Goal: Information Seeking & Learning: Learn about a topic

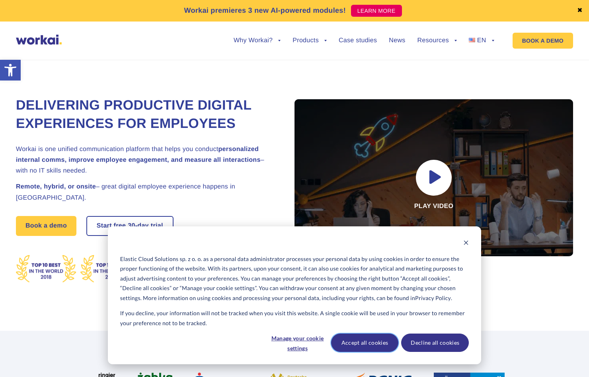
click at [368, 343] on button "Accept all cookies" at bounding box center [365, 342] width 68 height 18
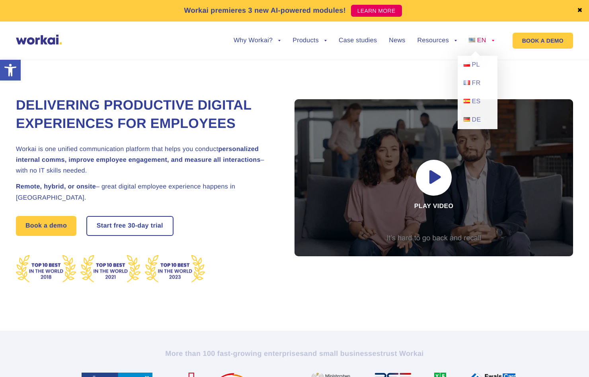
click at [493, 43] on link "EN" at bounding box center [481, 40] width 25 height 6
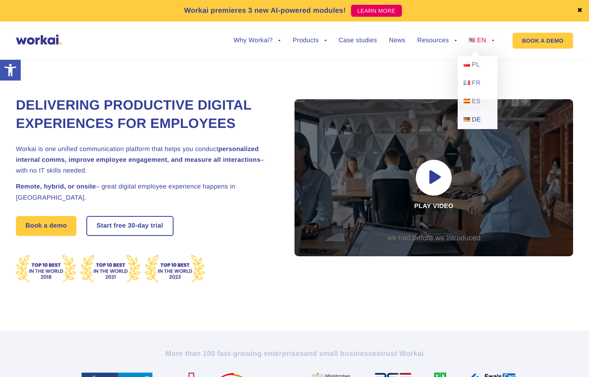
click at [475, 120] on span "DE" at bounding box center [476, 119] width 9 height 7
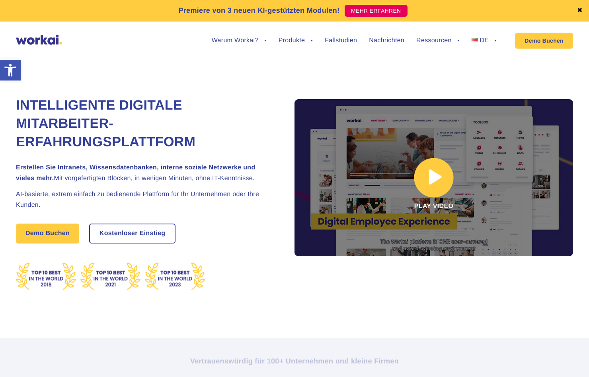
click at [430, 167] on link at bounding box center [434, 177] width 279 height 157
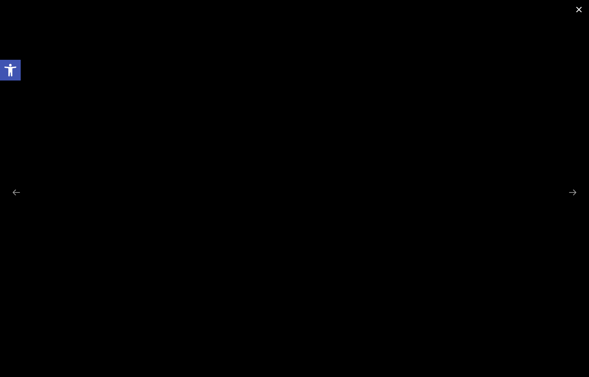
scroll to position [40, 0]
click at [586, 9] on span at bounding box center [579, 9] width 20 height 19
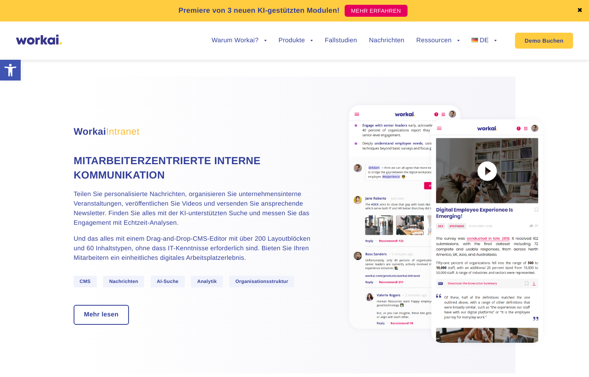
scroll to position [478, 0]
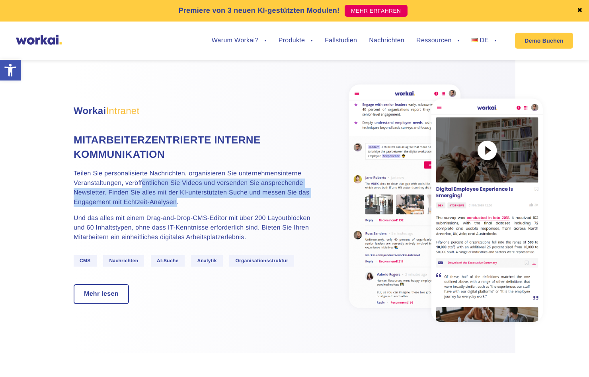
drag, startPoint x: 143, startPoint y: 183, endPoint x: 176, endPoint y: 203, distance: 38.1
click at [176, 203] on p "Teilen Sie personalisierte Nachrichten, organisieren Sie unternehmensinterne Ve…" at bounding box center [193, 188] width 239 height 38
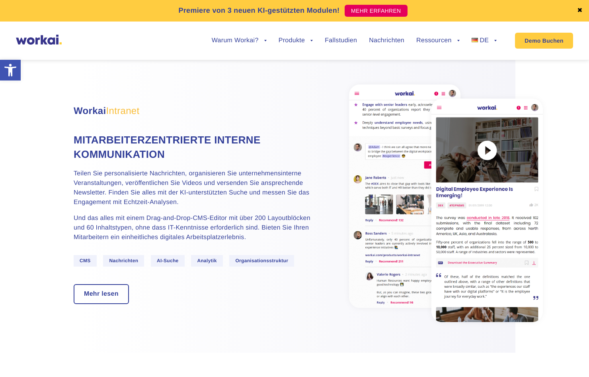
drag, startPoint x: 176, startPoint y: 203, endPoint x: 184, endPoint y: 204, distance: 8.4
click at [183, 204] on p "Teilen Sie personalisierte Nachrichten, organisieren Sie unternehmensinterne Ve…" at bounding box center [193, 188] width 239 height 38
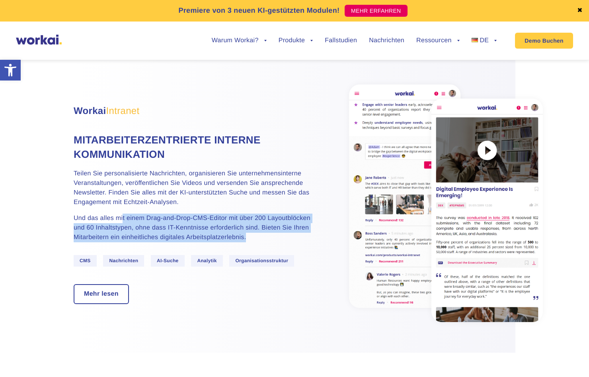
drag, startPoint x: 125, startPoint y: 215, endPoint x: 259, endPoint y: 235, distance: 136.0
click at [259, 235] on p "Und das alles mit einem Drag-and-Drop-CMS-Editor mit über 200 Layoutblöcken und…" at bounding box center [193, 227] width 239 height 29
drag, startPoint x: 259, startPoint y: 235, endPoint x: 262, endPoint y: 238, distance: 4.5
click at [262, 238] on p "Und das alles mit einem Drag-and-Drop-CMS-Editor mit über 200 Layoutblöcken und…" at bounding box center [193, 227] width 239 height 29
drag, startPoint x: 76, startPoint y: 219, endPoint x: 247, endPoint y: 239, distance: 171.5
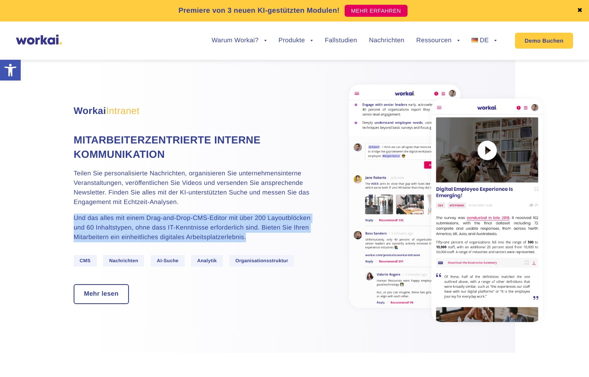
click at [247, 239] on p "Und das alles mit einem Drag-and-Drop-CMS-Editor mit über 200 Layoutblöcken und…" at bounding box center [193, 227] width 239 height 29
click at [248, 239] on p "Und das alles mit einem Drag-and-Drop-CMS-Editor mit über 200 Layoutblöcken und…" at bounding box center [193, 227] width 239 height 29
click at [258, 238] on p "Und das alles mit einem Drag-and-Drop-CMS-Editor mit über 200 Layoutblöcken und…" at bounding box center [193, 227] width 239 height 29
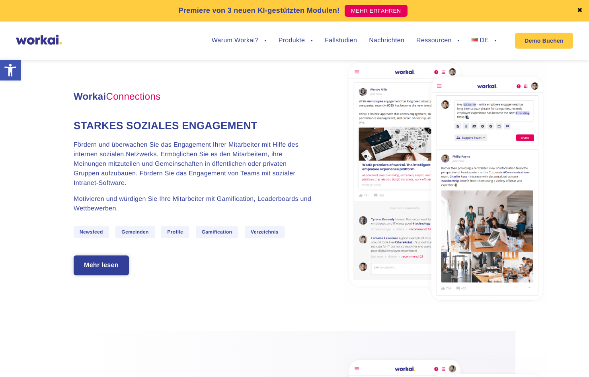
scroll to position [796, 0]
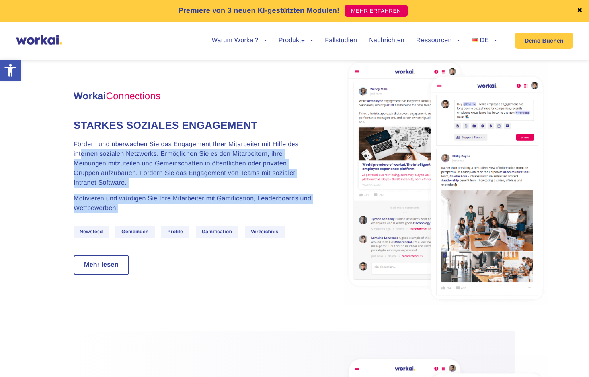
drag, startPoint x: 80, startPoint y: 150, endPoint x: 148, endPoint y: 206, distance: 87.4
click at [148, 206] on div "Fördern und überwachen Sie das Engagement Ihrer Mitarbeiter mit Hilfe des inter…" at bounding box center [193, 176] width 239 height 73
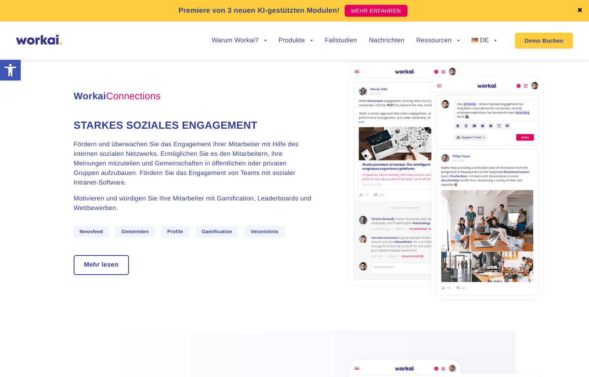
drag, startPoint x: 148, startPoint y: 206, endPoint x: 137, endPoint y: 214, distance: 13.1
click at [138, 213] on div "Workai Connections Starkes soziales Engagement Fördern und überwachen Sie das E…" at bounding box center [193, 181] width 239 height 185
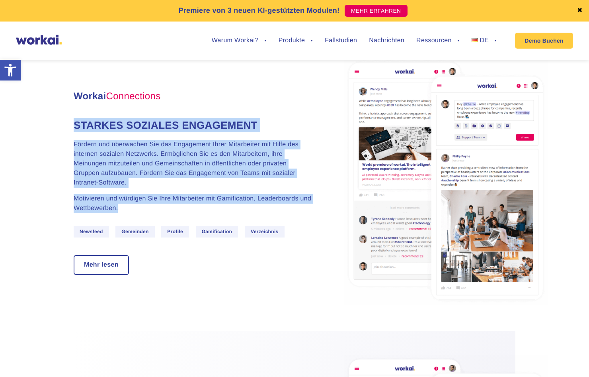
drag, startPoint x: 137, startPoint y: 211, endPoint x: 55, endPoint y: 130, distance: 115.7
drag, startPoint x: 55, startPoint y: 130, endPoint x: 168, endPoint y: 174, distance: 120.8
click at [169, 174] on p "Fördern und überwachen Sie das Engagement Ihrer Mitarbeiter mit Hilfe des inter…" at bounding box center [193, 164] width 239 height 48
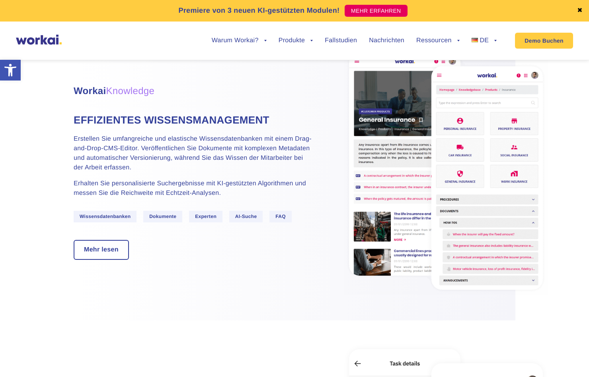
scroll to position [1114, 0]
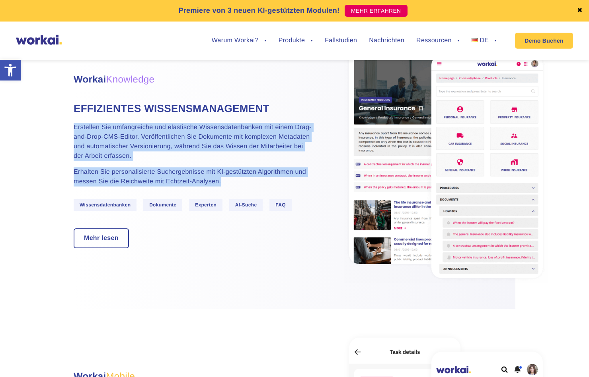
drag, startPoint x: 72, startPoint y: 125, endPoint x: 229, endPoint y: 185, distance: 167.7
click at [229, 185] on p "Erhalten Sie personalisierte Suchergebnisse mit KI-gestützten Algorithmen und m…" at bounding box center [193, 176] width 239 height 19
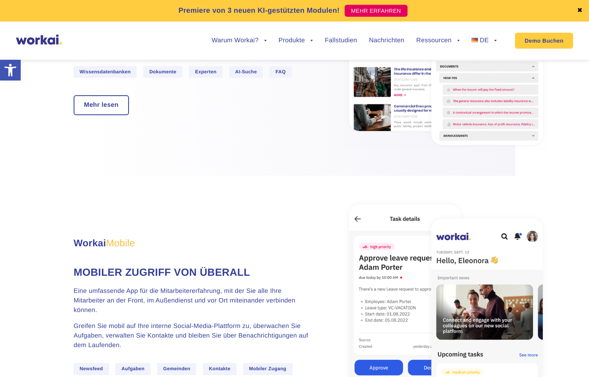
scroll to position [1313, 0]
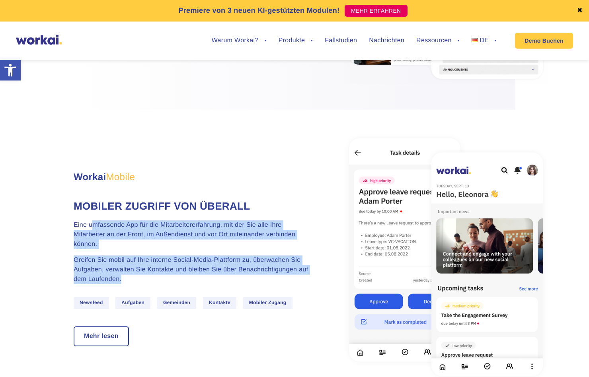
drag, startPoint x: 94, startPoint y: 226, endPoint x: 146, endPoint y: 278, distance: 73.7
click at [146, 278] on div "Eine umfassende App für die Mitarbeitererfahrung, mit der Sie alle Ihre Mitarbe…" at bounding box center [193, 252] width 239 height 64
click at [146, 278] on p "Greifen Sie mobil auf Ihre interne Social-Media-Plattform zu, überwachen Sie Au…" at bounding box center [193, 269] width 239 height 29
drag, startPoint x: 146, startPoint y: 277, endPoint x: 69, endPoint y: 219, distance: 96.9
click at [69, 219] on section "Eine Plattform für Mitarbeitererfahrungen – 8 flexible Produkte Workai Intranet…" at bounding box center [294, 305] width 589 height 2414
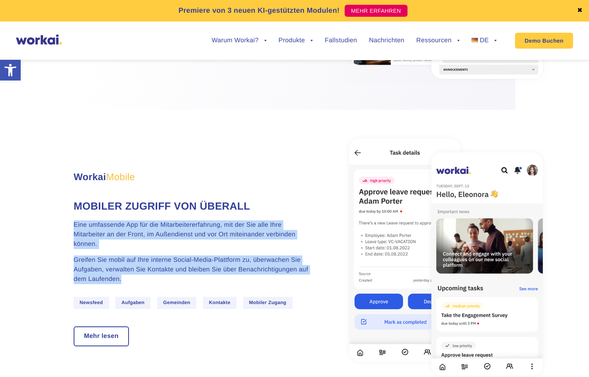
click at [161, 250] on div "Eine umfassende App für die Mitarbeitererfahrung, mit der Sie alle Ihre Mitarbe…" at bounding box center [193, 252] width 239 height 64
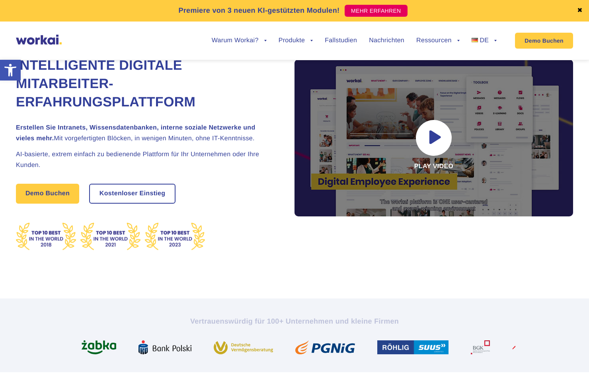
scroll to position [0, 0]
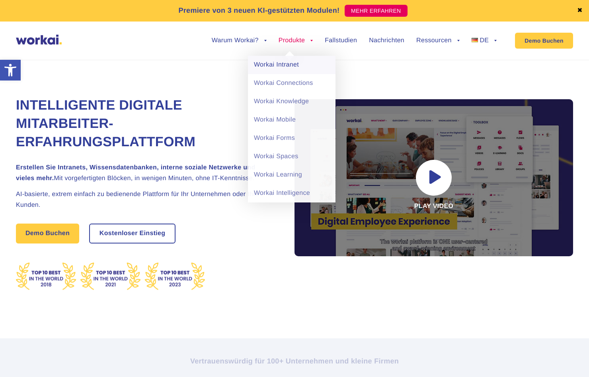
click at [289, 67] on link "Workai Intranet" at bounding box center [292, 65] width 88 height 18
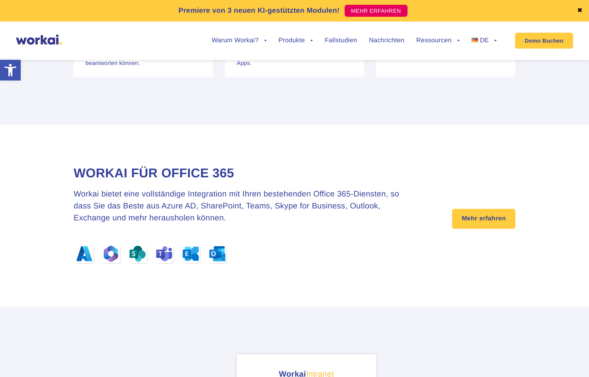
scroll to position [2706, 0]
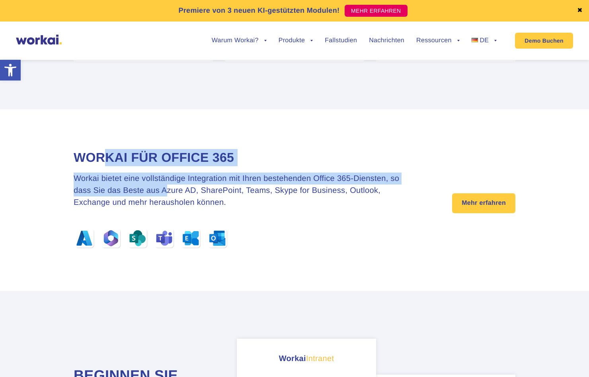
drag, startPoint x: 104, startPoint y: 160, endPoint x: 169, endPoint y: 187, distance: 70.1
click at [169, 187] on div "Workai für Office 365 Workai bietet eine vollständige Integration mit Ihren bes…" at bounding box center [243, 200] width 339 height 102
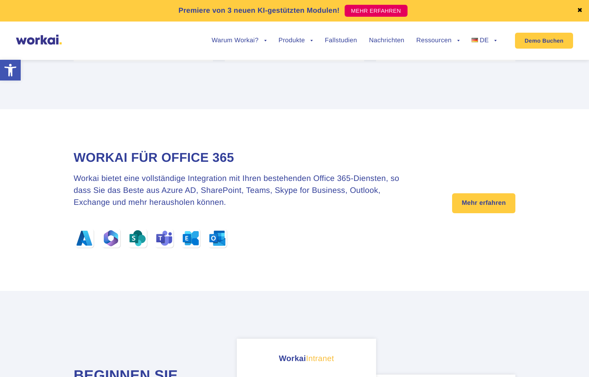
drag, startPoint x: 169, startPoint y: 187, endPoint x: 208, endPoint y: 191, distance: 39.2
click at [208, 191] on h3 "Workai bietet eine vollständige Integration mit Ihren bestehenden Office 365-Di…" at bounding box center [243, 190] width 339 height 36
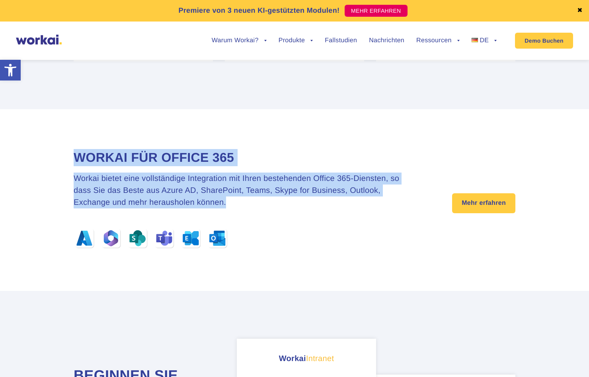
drag, startPoint x: 233, startPoint y: 202, endPoint x: 70, endPoint y: 156, distance: 169.6
click at [70, 156] on section "Workai für Office 365 Workai bietet eine vollständige Integration mit Ihren bes…" at bounding box center [294, 199] width 589 height 181
click at [198, 191] on h3 "Workai bietet eine vollständige Integration mit Ihren bestehenden Office 365-Di…" at bounding box center [243, 190] width 339 height 36
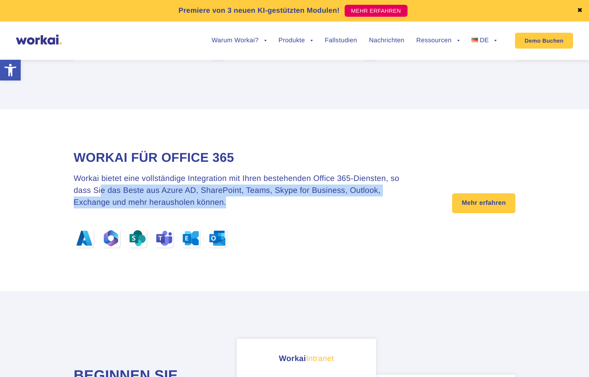
drag, startPoint x: 100, startPoint y: 190, endPoint x: 249, endPoint y: 207, distance: 149.3
click at [249, 207] on h3 "Workai bietet eine vollständige Integration mit Ihren bestehenden Office 365-Di…" at bounding box center [243, 190] width 339 height 36
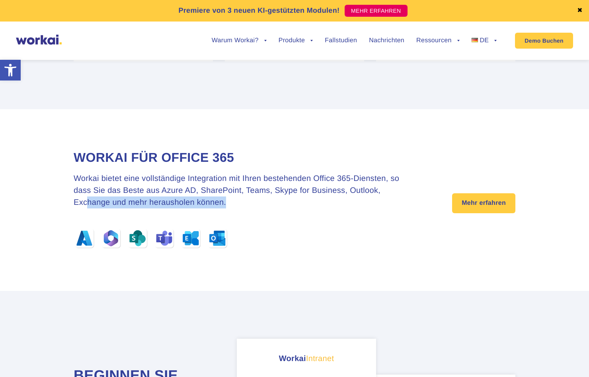
drag, startPoint x: 88, startPoint y: 197, endPoint x: 230, endPoint y: 202, distance: 142.2
click at [230, 202] on h3 "Workai bietet eine vollständige Integration mit Ihren bestehenden Office 365-Di…" at bounding box center [243, 190] width 339 height 36
drag, startPoint x: 230, startPoint y: 202, endPoint x: 225, endPoint y: 207, distance: 7.3
click at [225, 207] on div "Workai für Office 365 Workai bietet eine vollständige Integration mit Ihren bes…" at bounding box center [243, 200] width 339 height 102
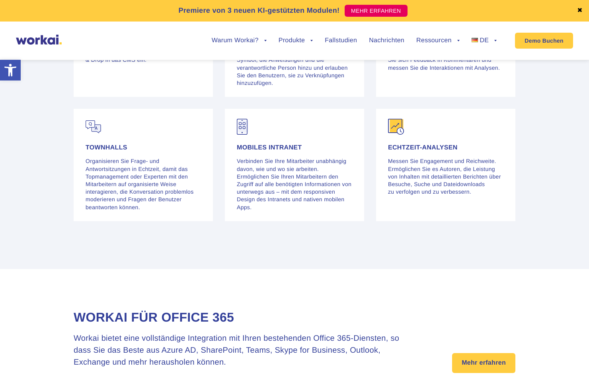
scroll to position [2547, 0]
